Goal: Obtain resource: Obtain resource

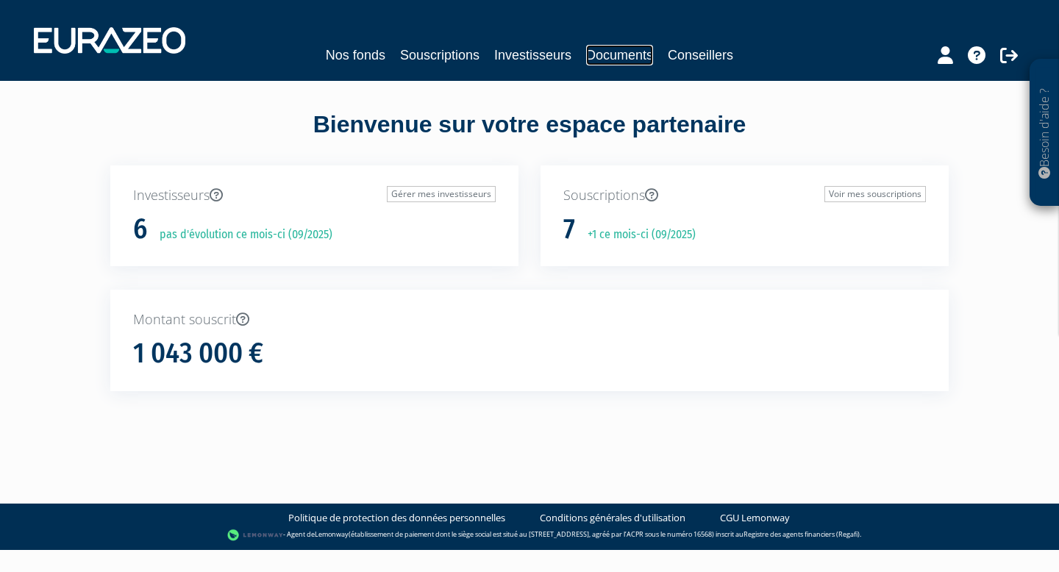
click at [637, 51] on link "Documents" at bounding box center [619, 55] width 67 height 21
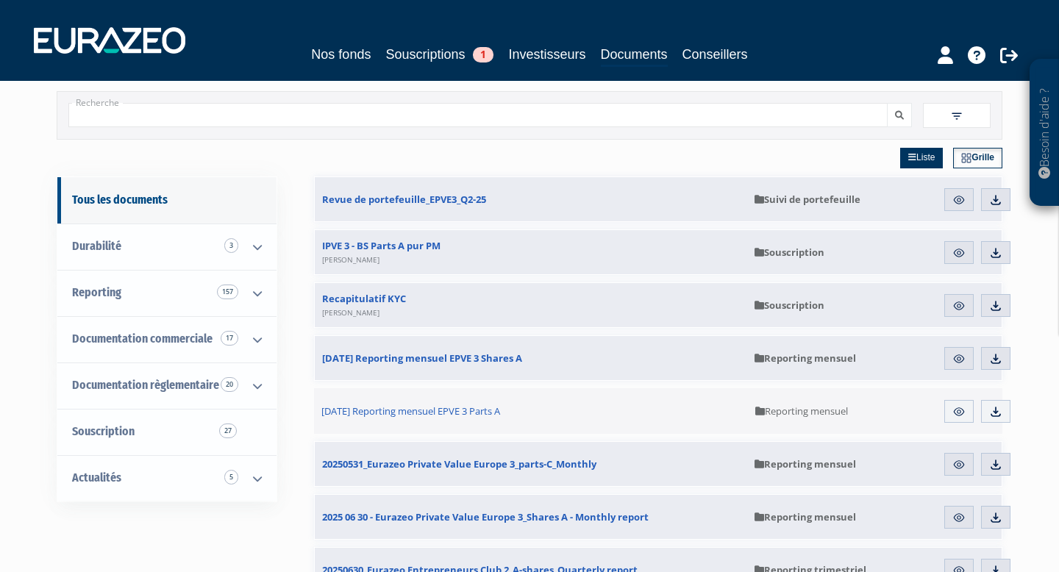
scroll to position [38, 0]
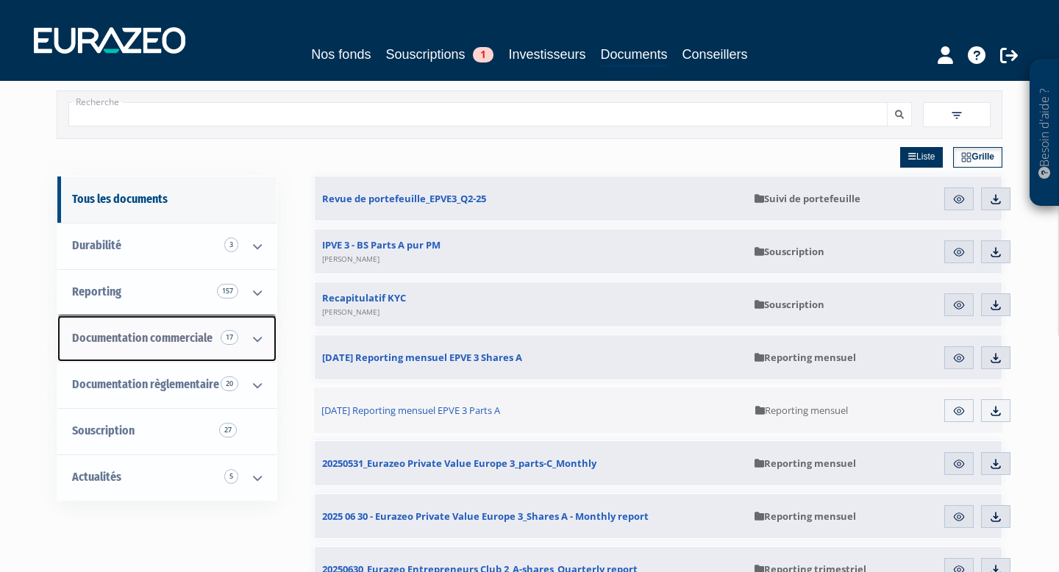
click at [257, 337] on icon at bounding box center [257, 339] width 38 height 46
click at [132, 332] on span "Documentation commerciale 17" at bounding box center [142, 338] width 140 height 14
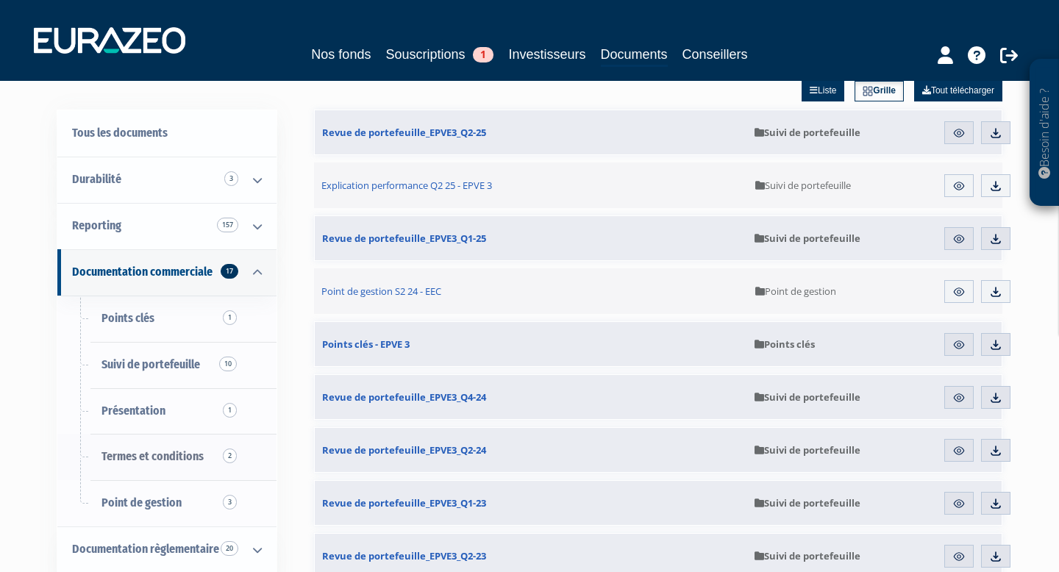
scroll to position [104, 0]
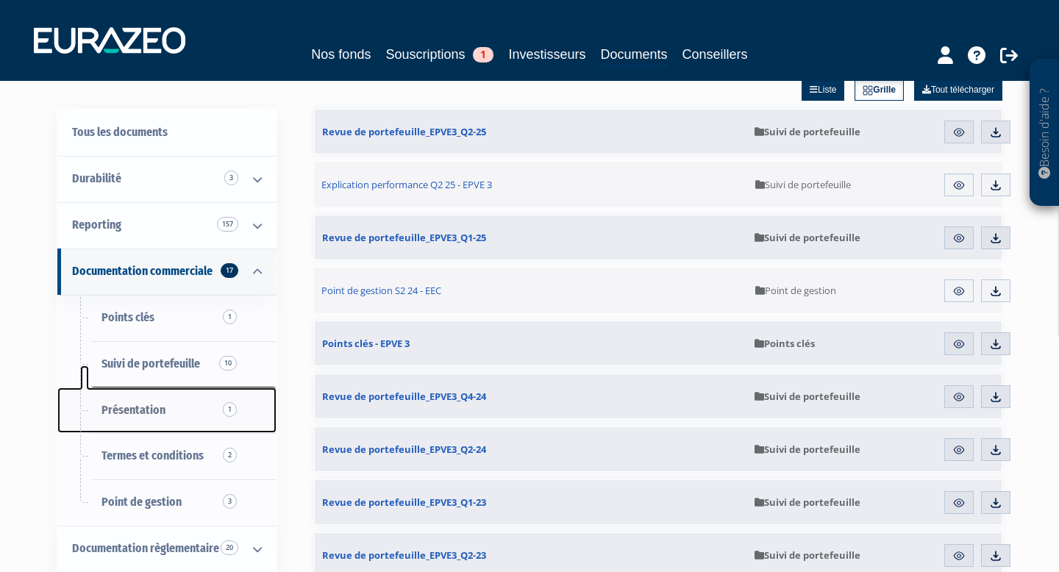
click at [149, 409] on span "Présentation 1" at bounding box center [133, 410] width 64 height 14
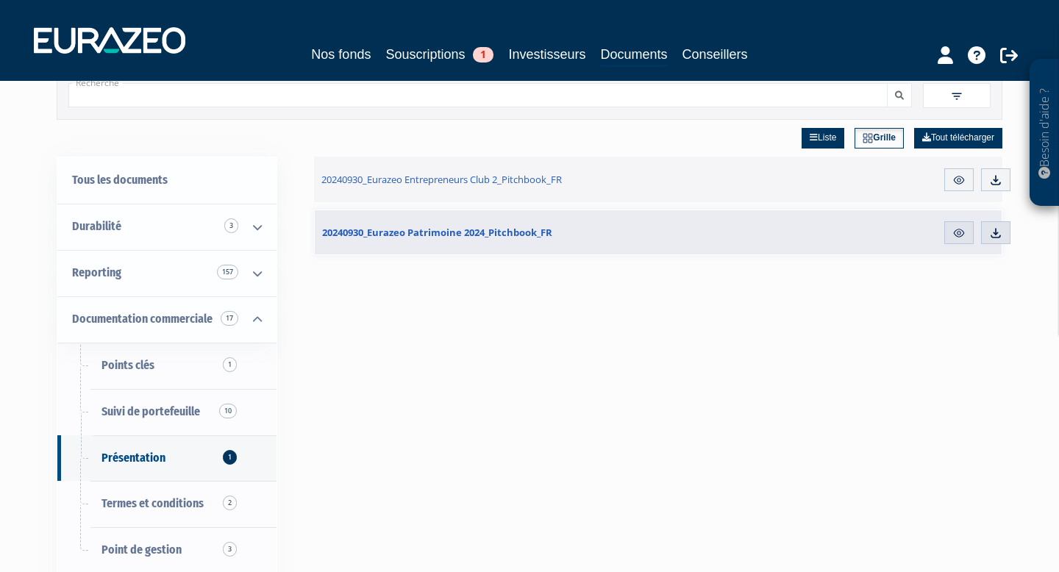
scroll to position [69, 0]
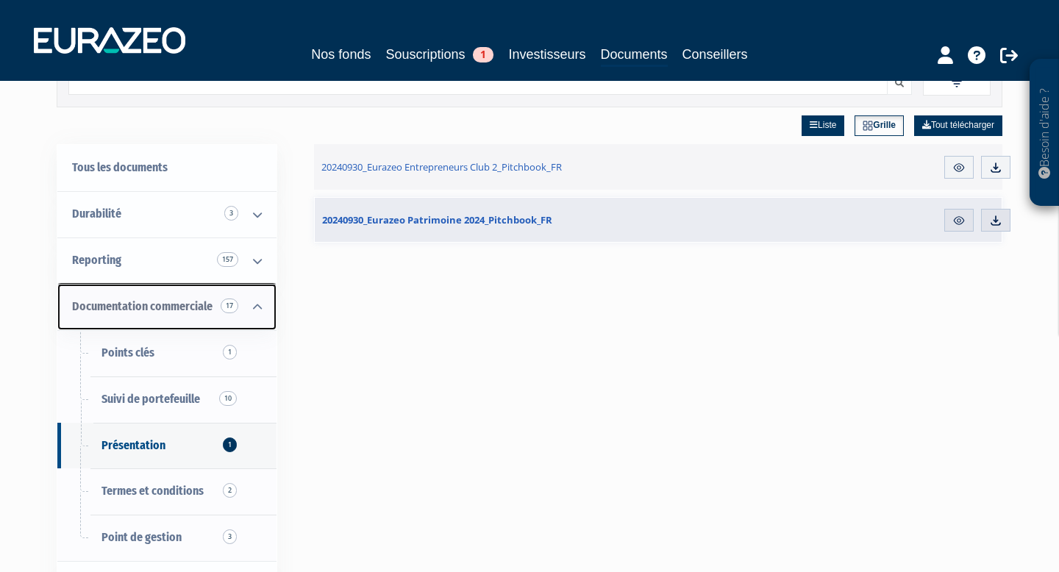
click at [156, 300] on span "Documentation commerciale 17" at bounding box center [142, 306] width 140 height 14
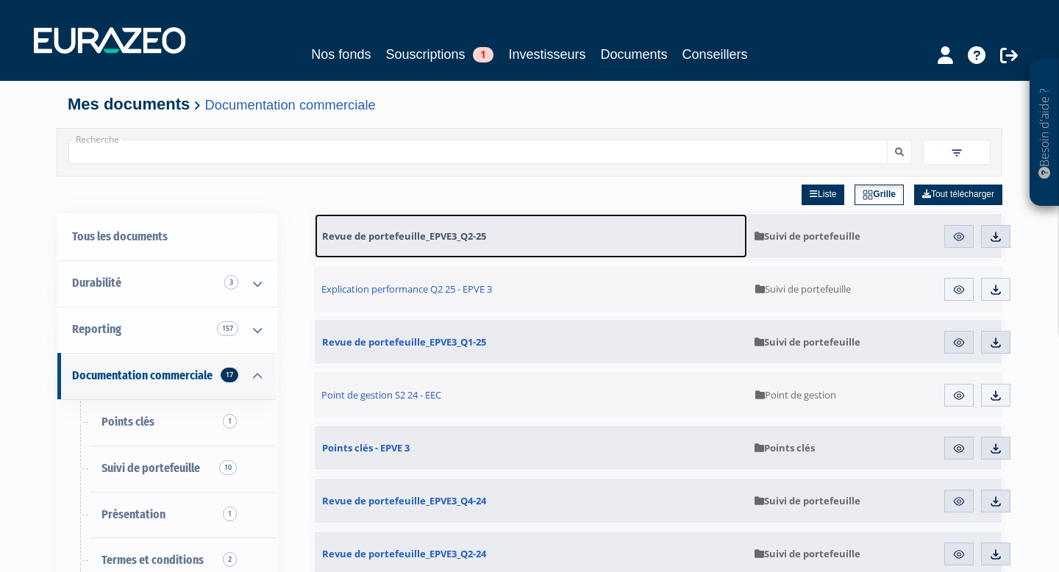
click at [413, 241] on span "Revue de portefeuille_EPVE3_Q2-25" at bounding box center [404, 235] width 164 height 13
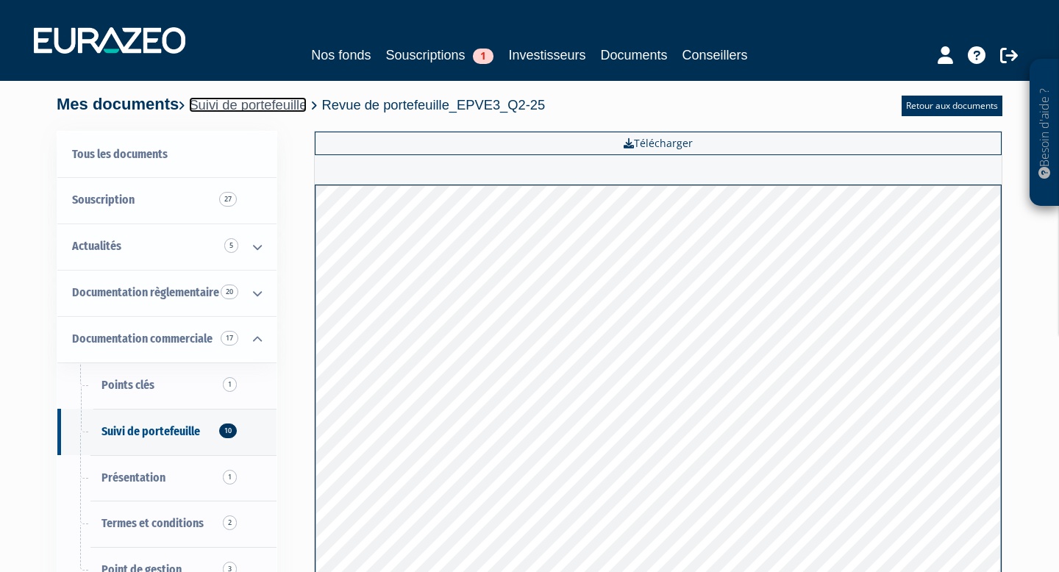
click at [297, 107] on link "Suivi de portefeuille" at bounding box center [248, 104] width 118 height 15
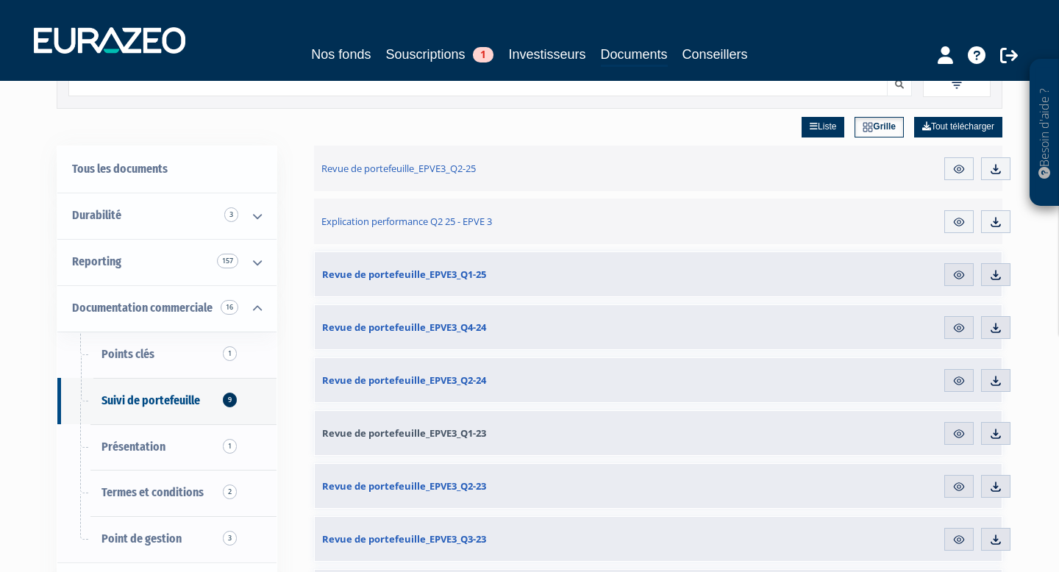
scroll to position [68, 0]
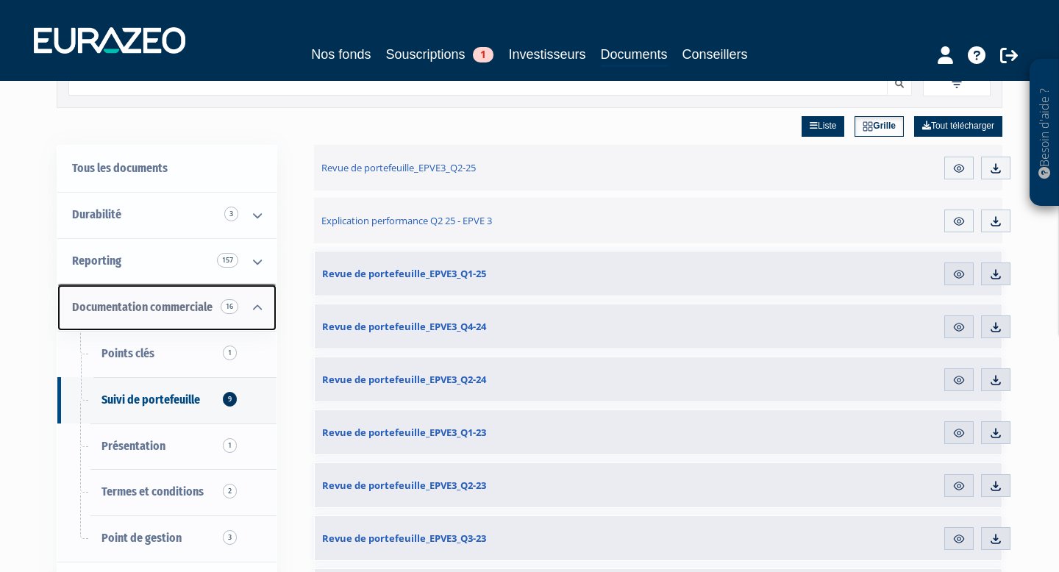
click at [174, 312] on span "Documentation commerciale 16" at bounding box center [142, 307] width 140 height 14
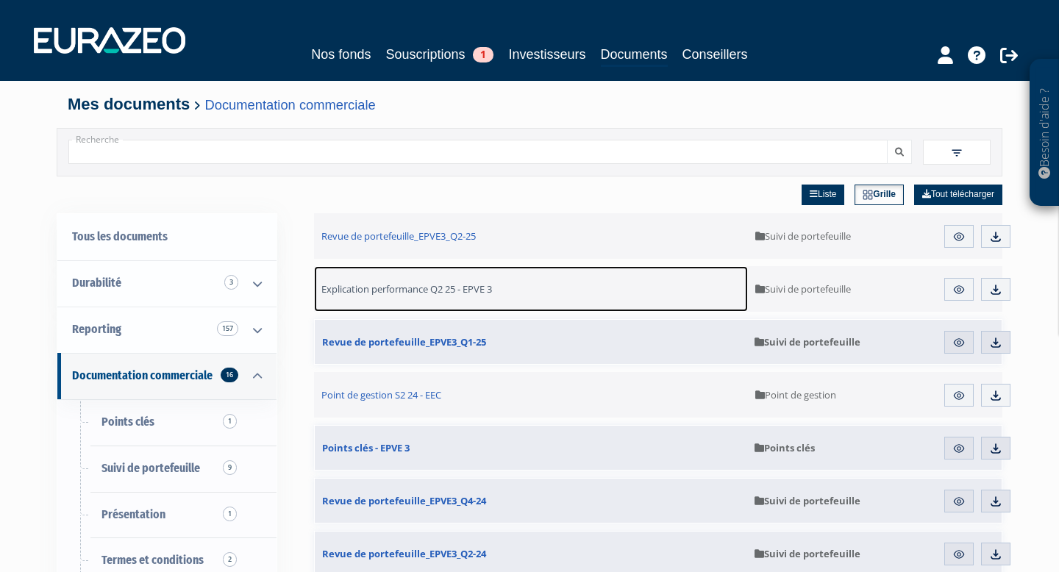
click at [474, 293] on span "Explication performance Q2 25 - EPVE 3" at bounding box center [406, 288] width 171 height 13
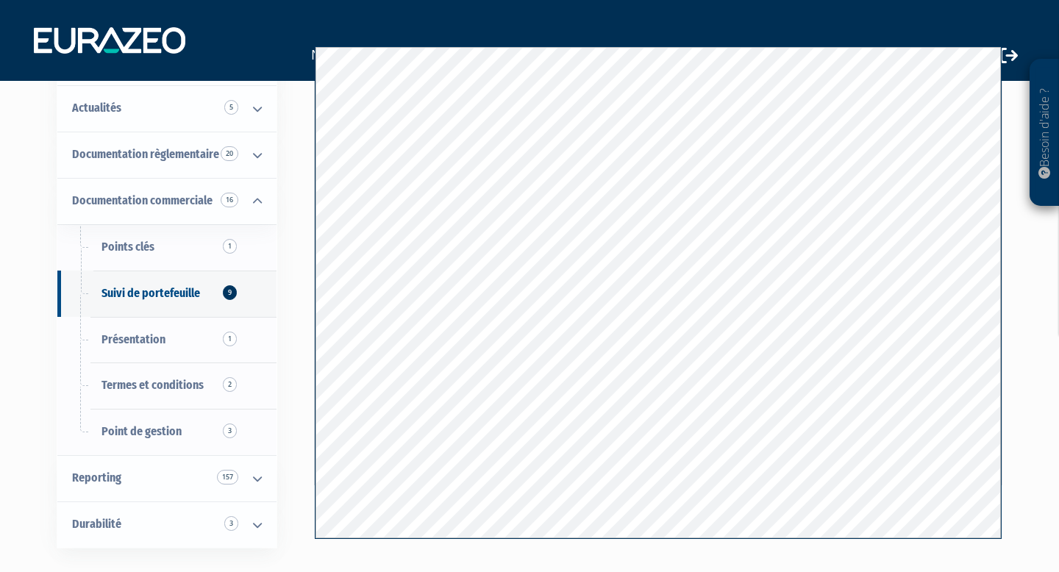
scroll to position [87, 0]
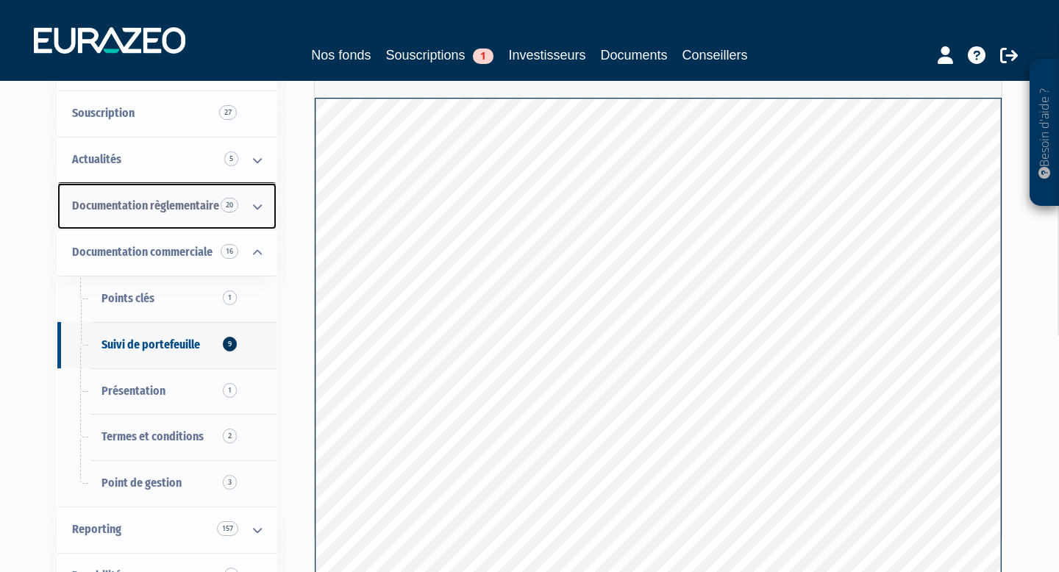
click at [171, 206] on span "Documentation règlementaire 20" at bounding box center [145, 206] width 147 height 14
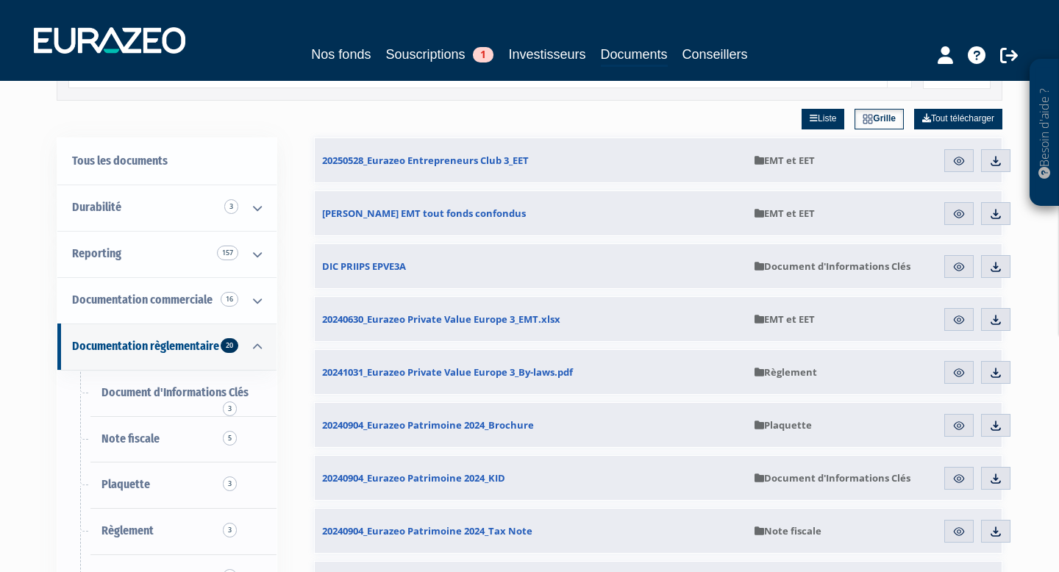
scroll to position [77, 0]
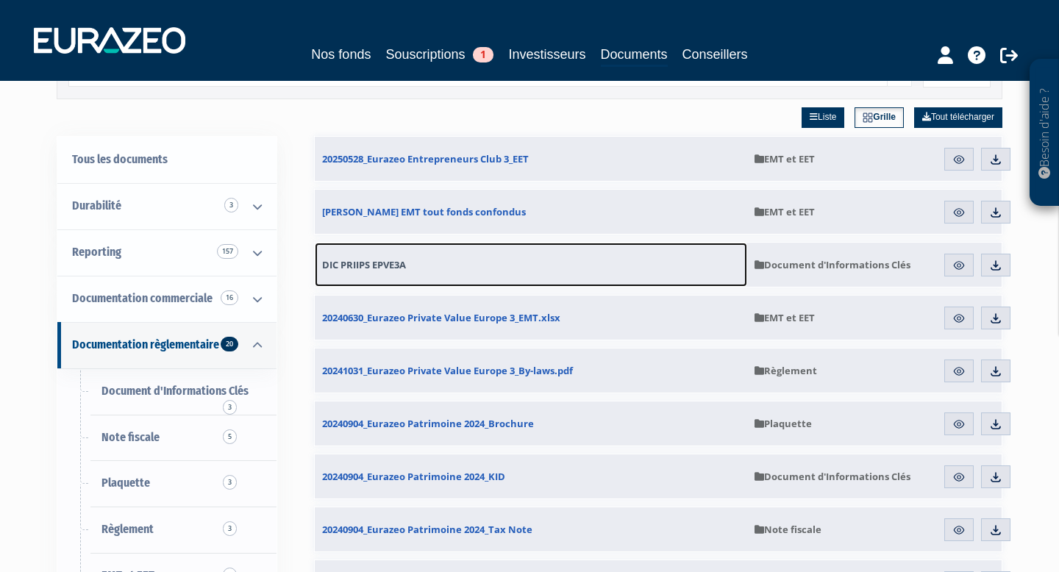
click at [396, 271] on span "DIC PRIIPS EPVE3A" at bounding box center [364, 264] width 84 height 13
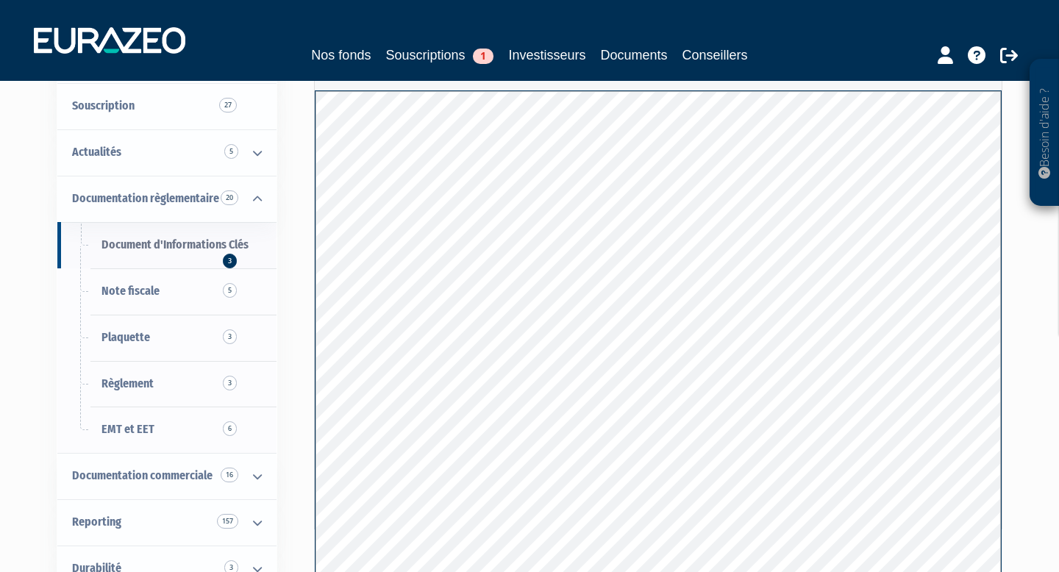
scroll to position [101, 0]
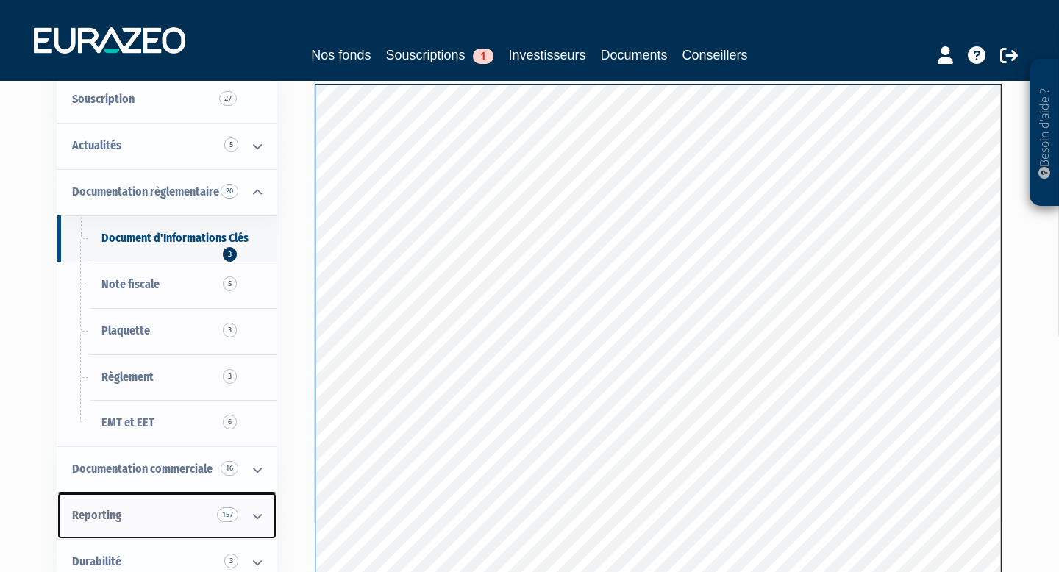
click at [161, 511] on link "Reporting 157" at bounding box center [166, 516] width 219 height 46
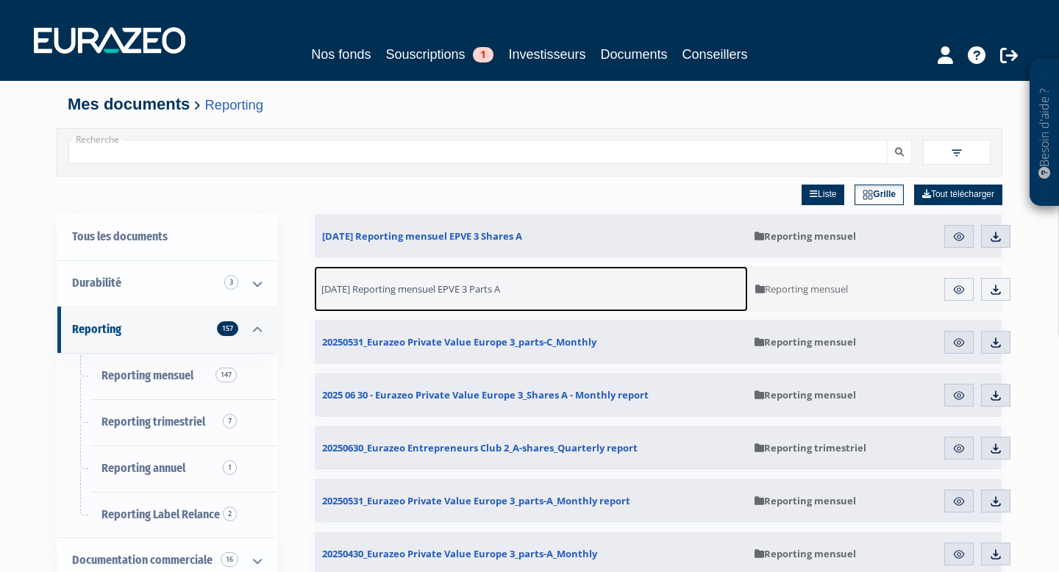
click at [479, 291] on span "[DATE] Reporting mensuel EPVE 3 Parts A" at bounding box center [410, 288] width 179 height 13
